Goal: Information Seeking & Learning: Learn about a topic

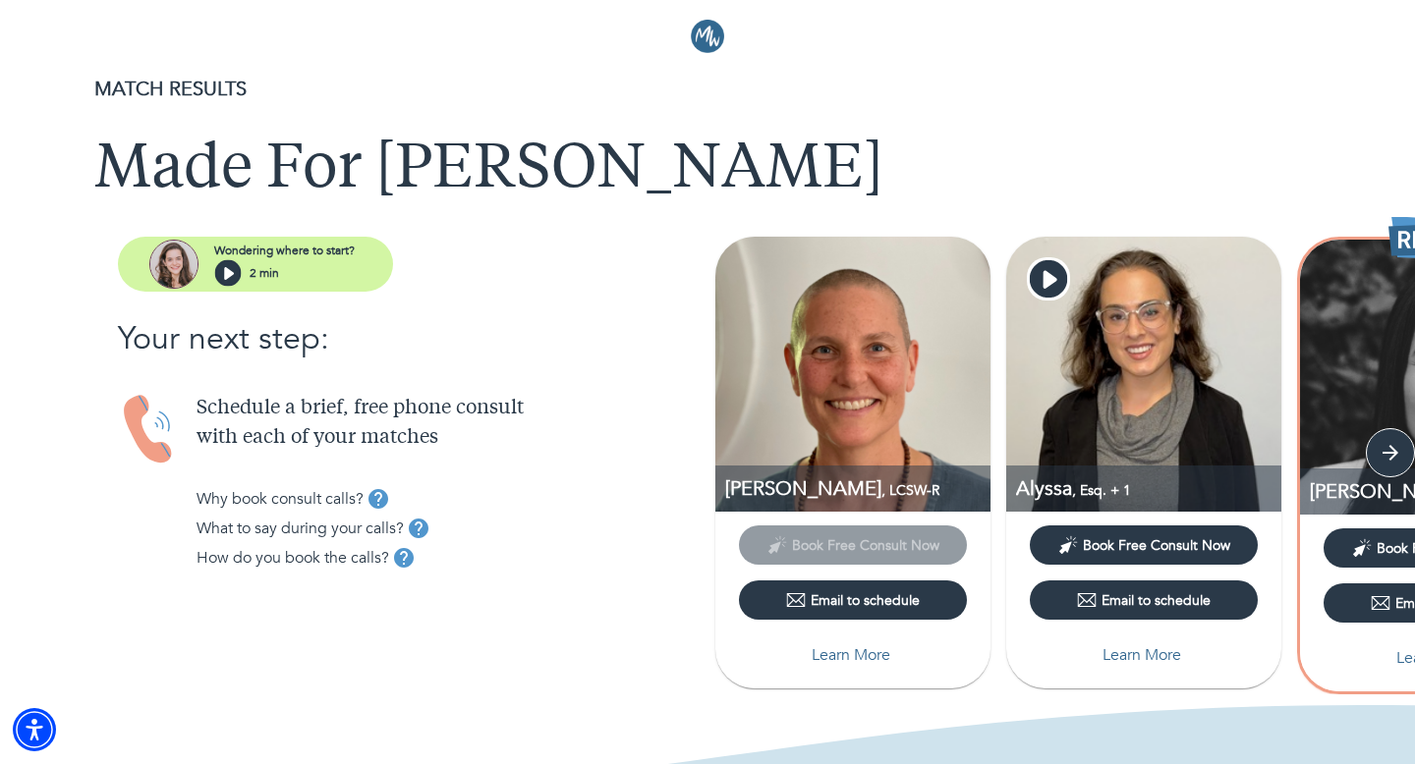
click at [854, 652] on p "Learn More" at bounding box center [851, 656] width 79 height 24
select select "2"
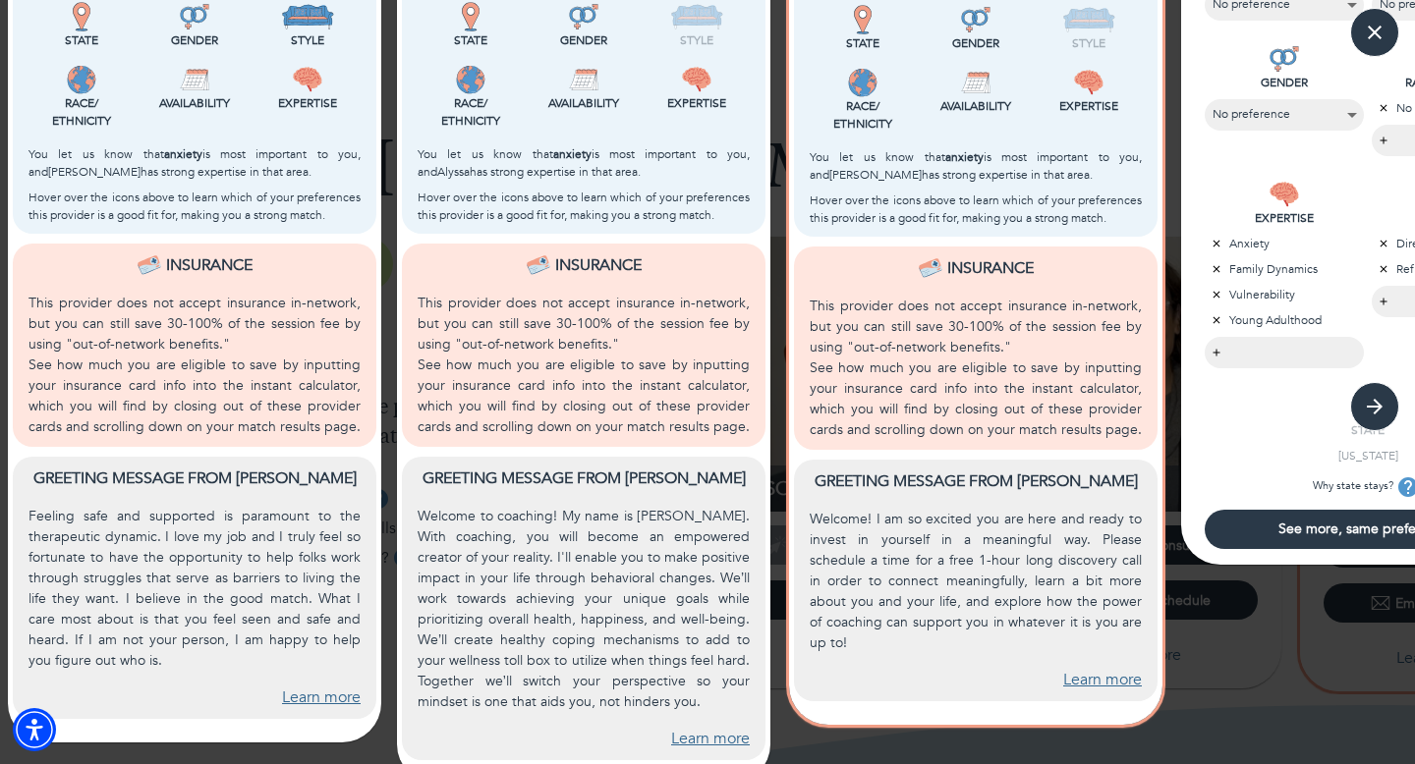
scroll to position [652, 0]
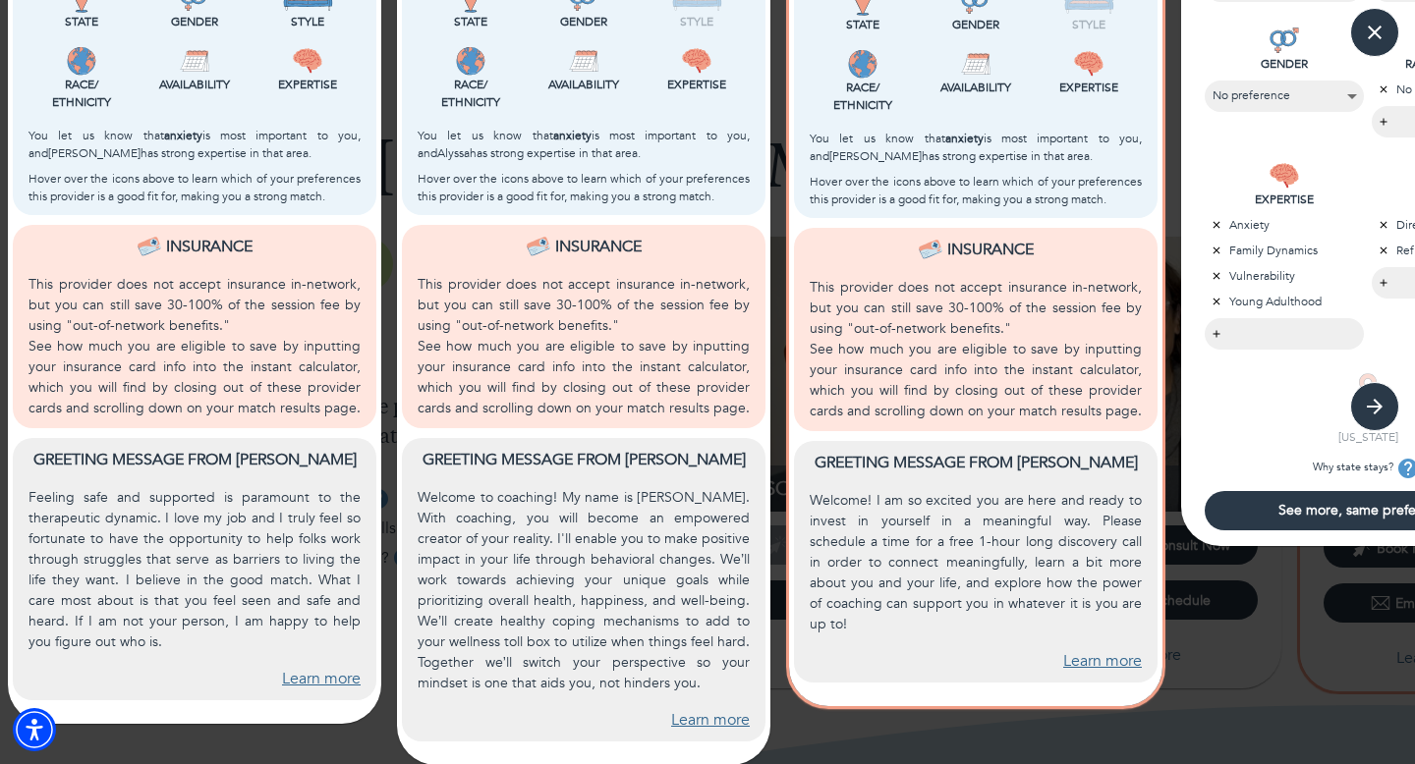
click at [327, 683] on link "Learn more" at bounding box center [321, 679] width 79 height 23
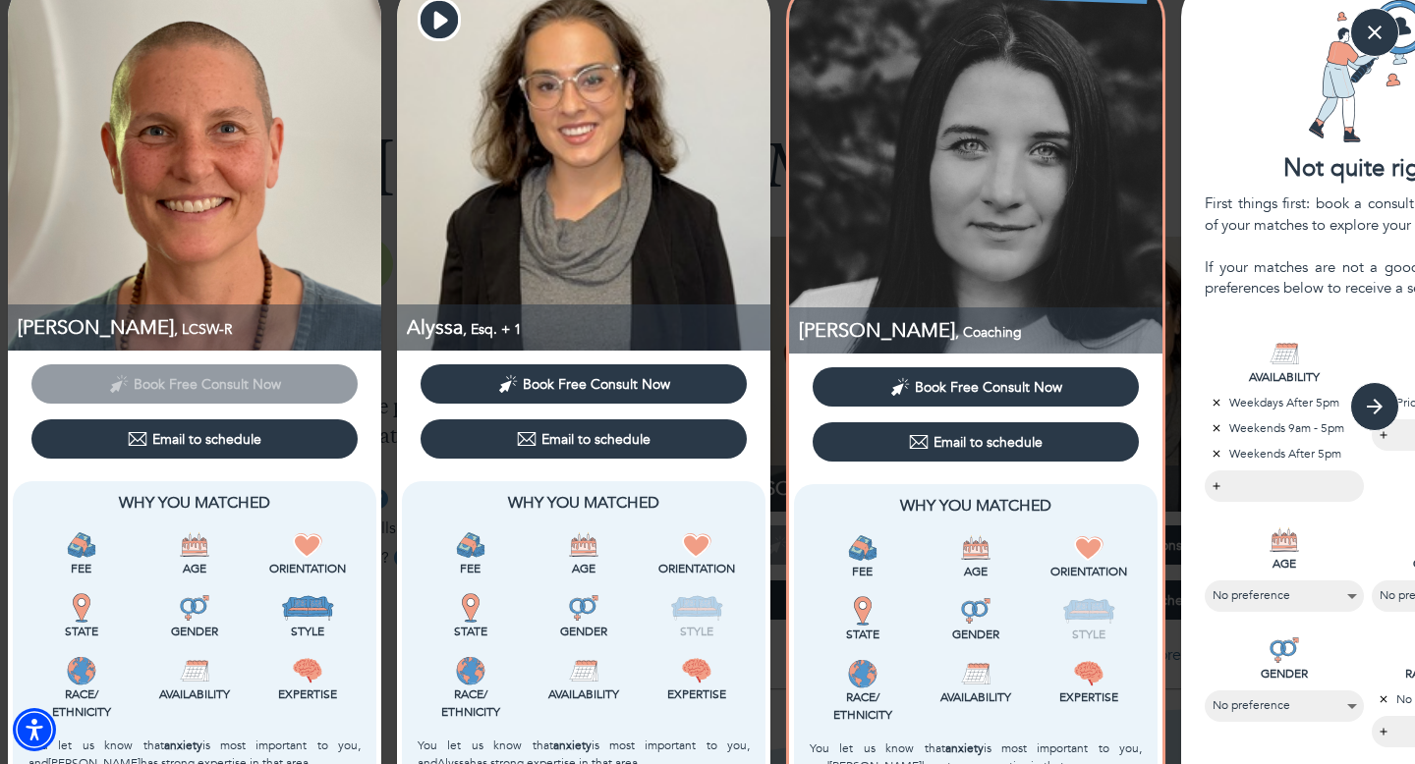
scroll to position [0, 0]
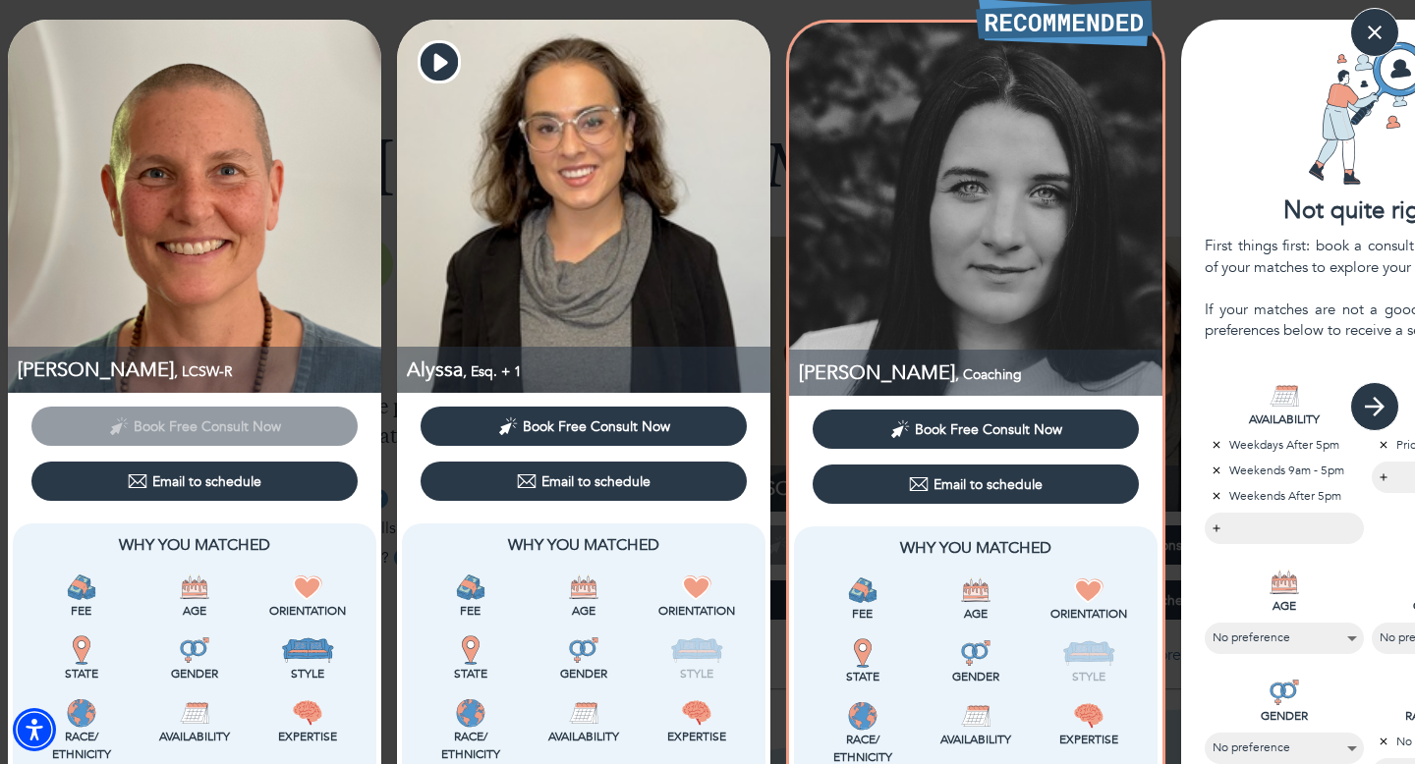
click at [1374, 411] on icon "button" at bounding box center [1374, 406] width 29 height 29
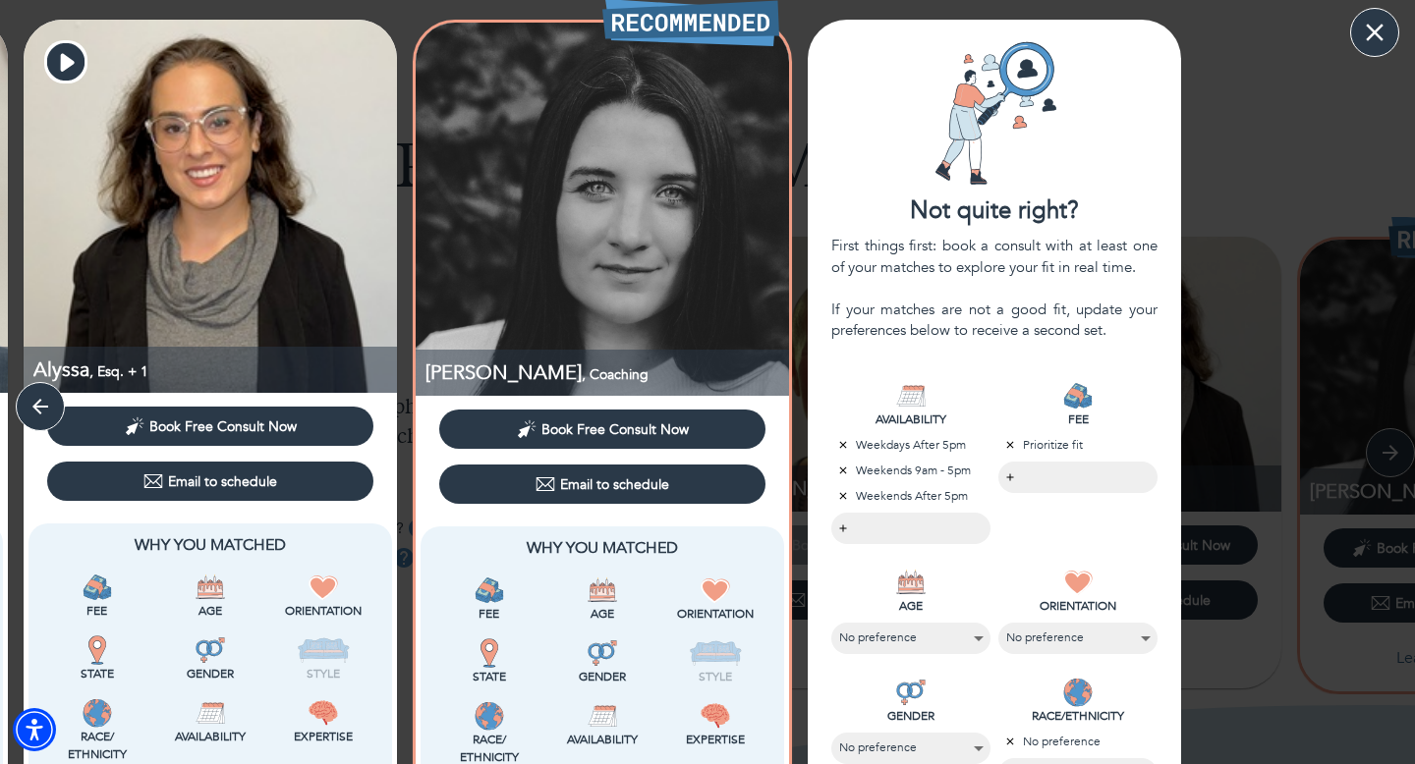
click at [1387, 21] on icon "button" at bounding box center [1374, 32] width 29 height 29
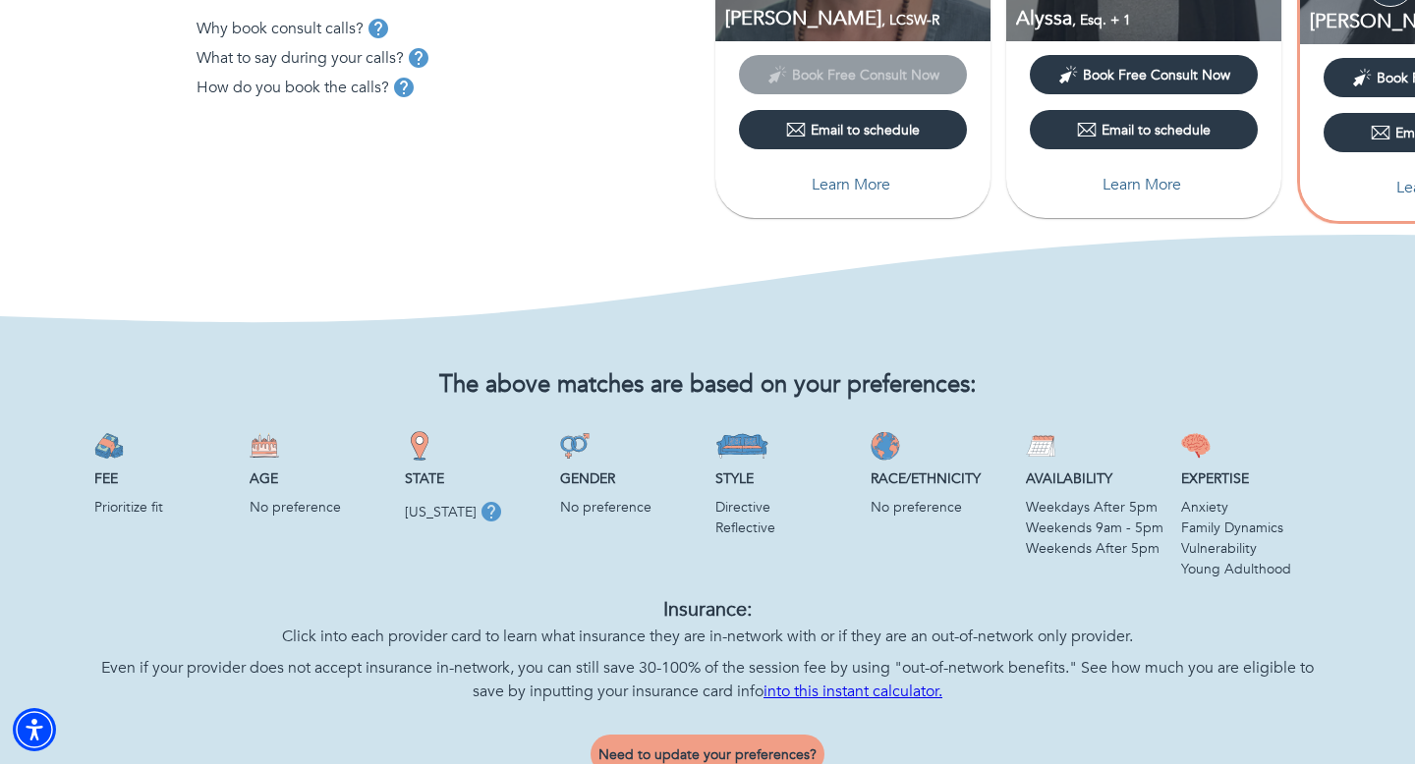
scroll to position [452, 0]
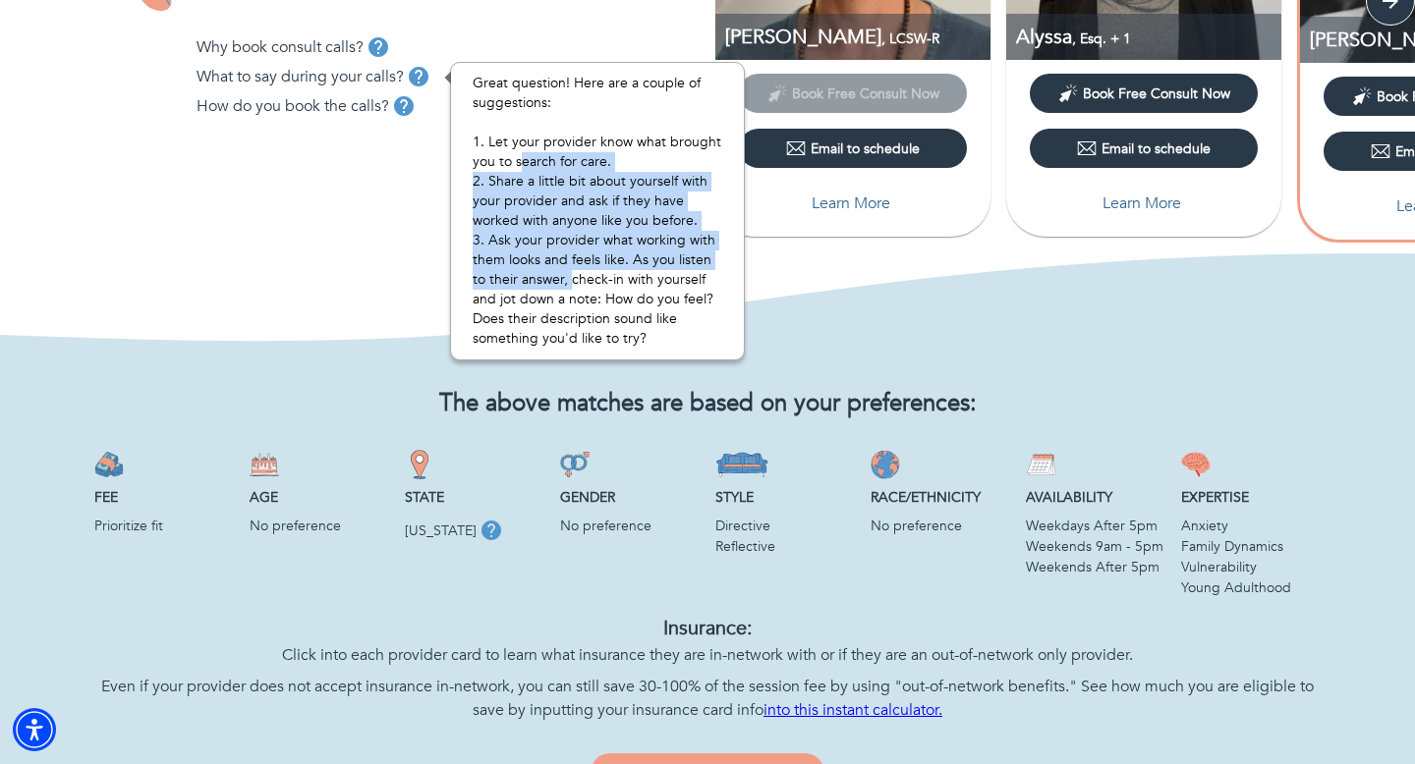
drag, startPoint x: 519, startPoint y: 156, endPoint x: 563, endPoint y: 279, distance: 130.5
click at [569, 279] on p "Great question! Here are a couple of suggestions: 1. Let your provider know wha…" at bounding box center [598, 211] width 250 height 275
click at [563, 279] on p "Great question! Here are a couple of suggestions: 1. Let your provider know wha…" at bounding box center [598, 211] width 250 height 275
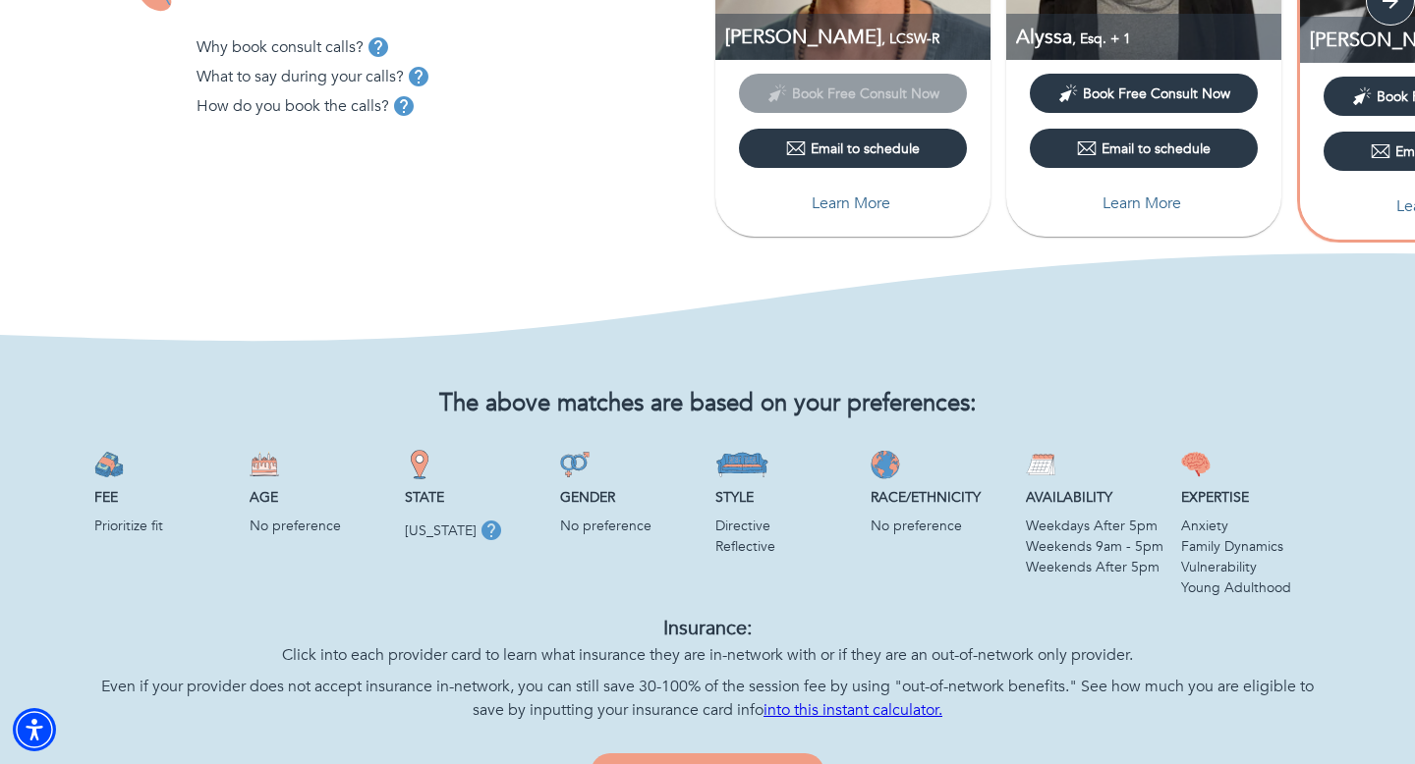
click at [401, 178] on div "Wondering where to start? 2 min Your next step: Schedule a brief, free phone co…" at bounding box center [353, 4] width 707 height 438
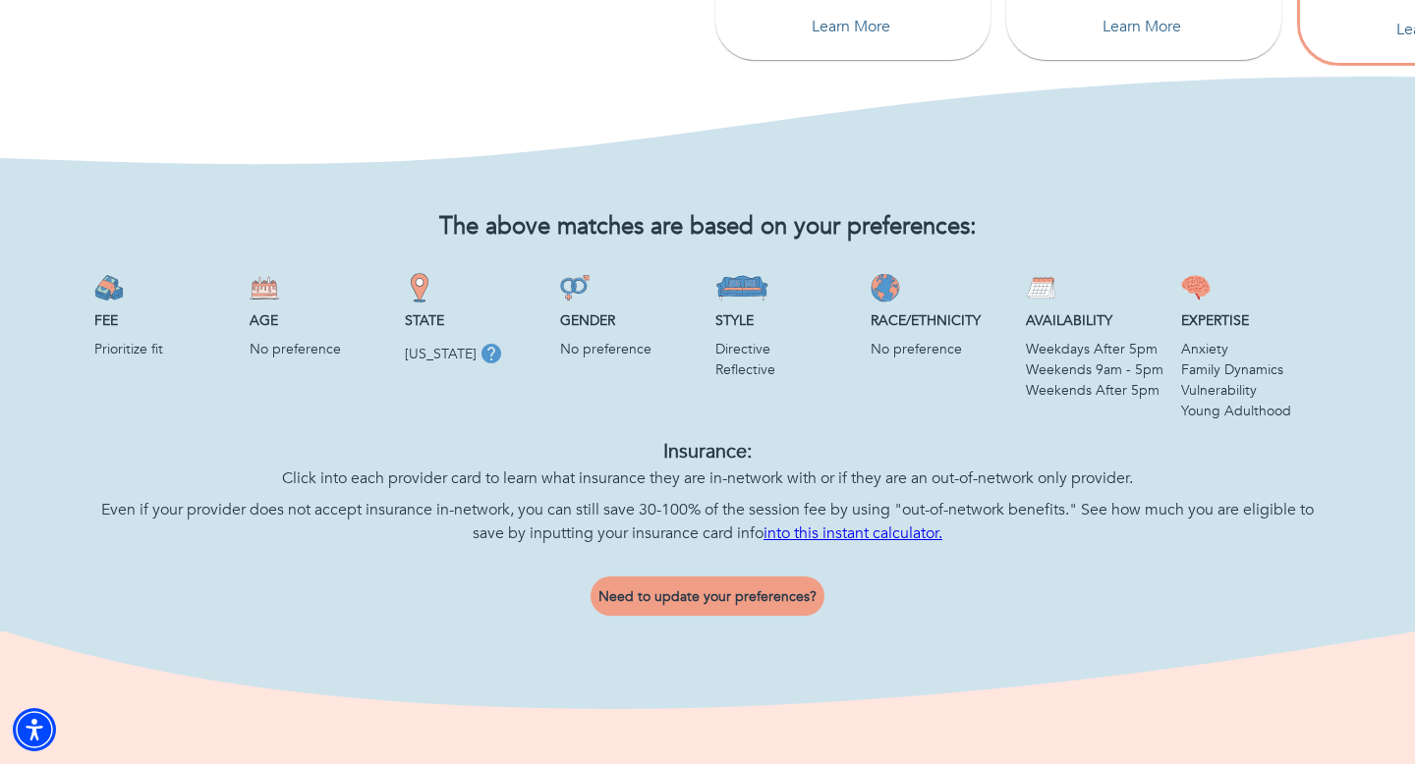
scroll to position [642, 0]
